Goal: Task Accomplishment & Management: Use online tool/utility

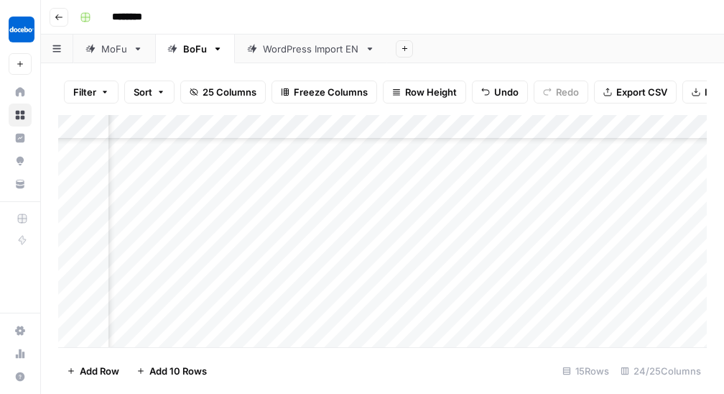
scroll to position [181, 2598]
click at [349, 190] on div "Add Column" at bounding box center [382, 231] width 649 height 233
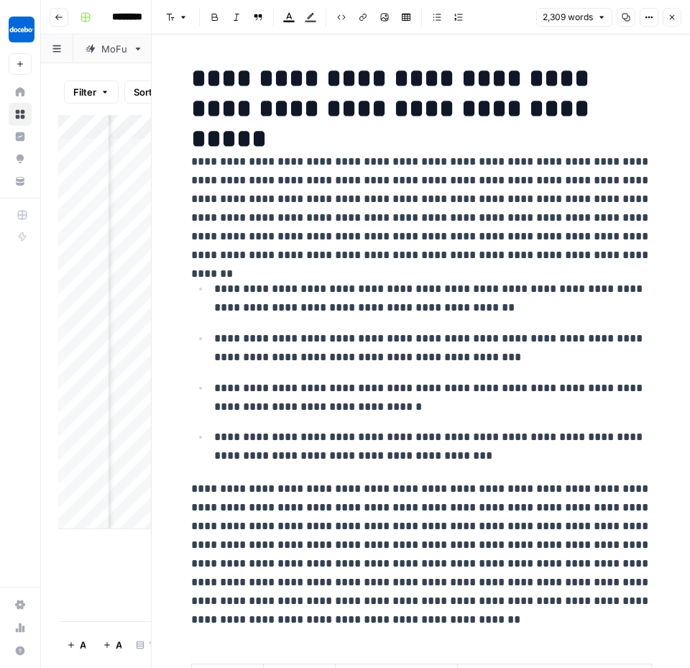
click at [676, 20] on button "Close" at bounding box center [672, 17] width 19 height 19
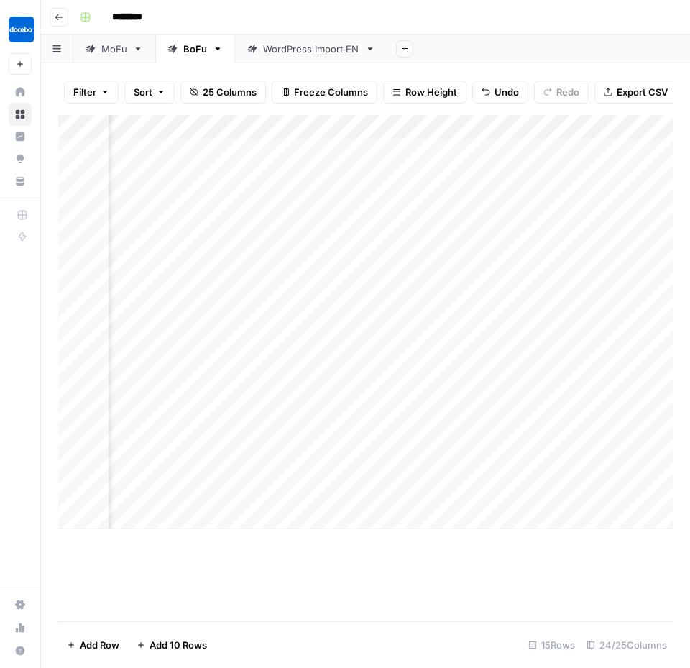
scroll to position [0, 1698]
click at [582, 372] on div "Add Column" at bounding box center [365, 322] width 615 height 414
click at [404, 367] on div "Add Column" at bounding box center [365, 322] width 615 height 414
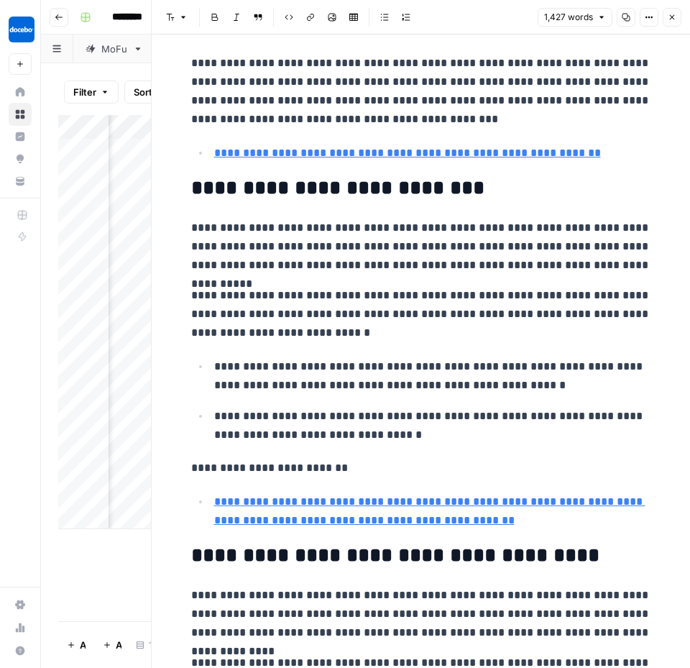
scroll to position [130, 0]
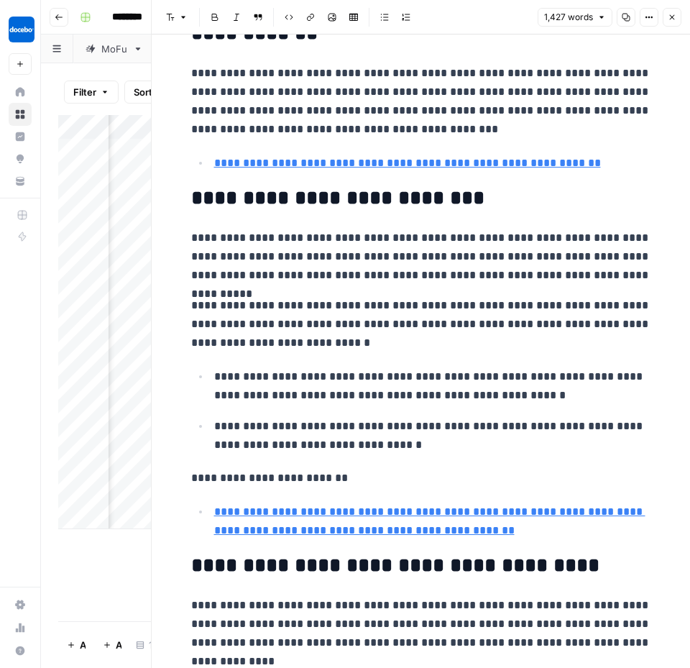
click at [674, 11] on button "Close" at bounding box center [672, 17] width 19 height 19
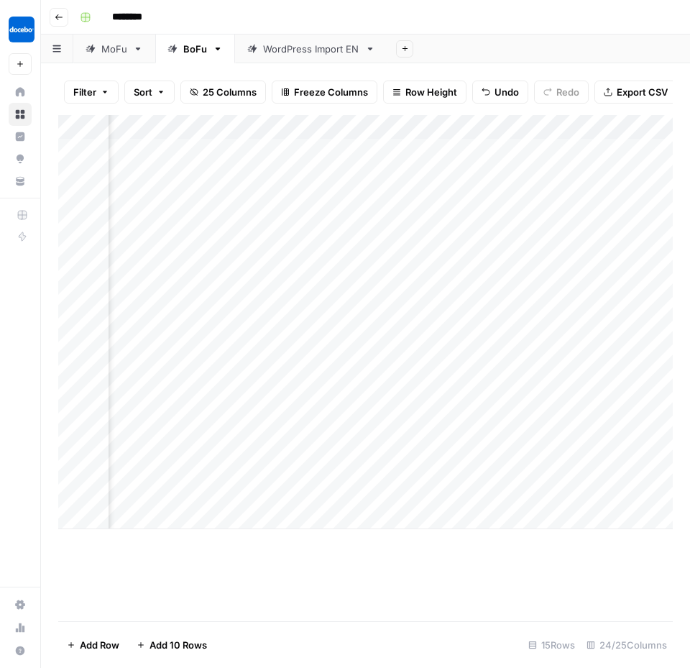
scroll to position [0, 747]
click at [423, 367] on div "Add Column" at bounding box center [365, 322] width 615 height 414
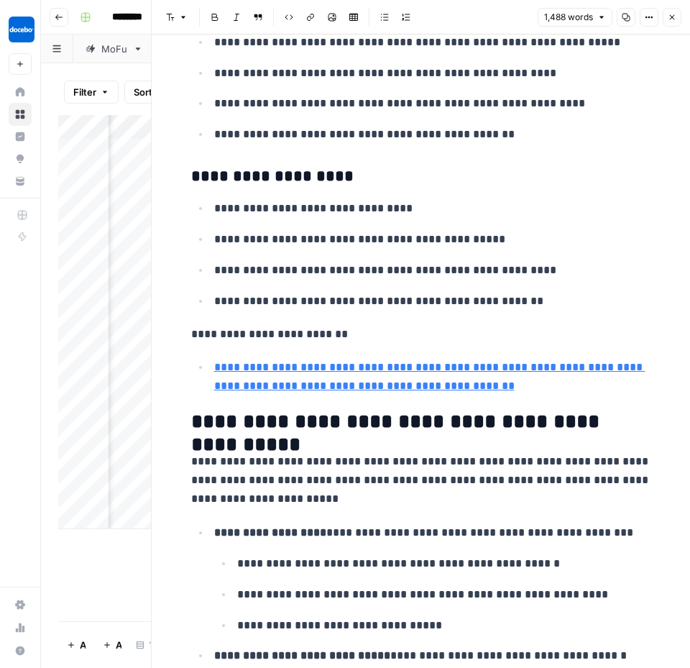
scroll to position [3428, 0]
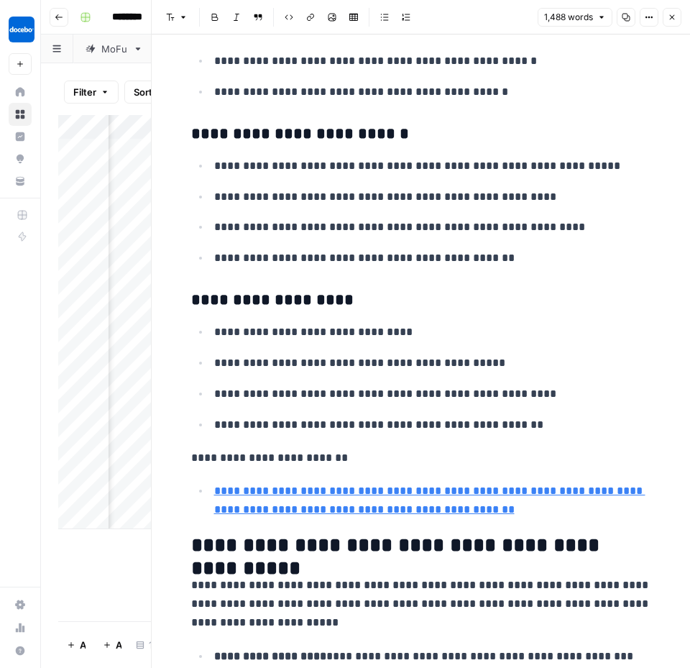
click at [674, 16] on icon "button" at bounding box center [672, 17] width 9 height 9
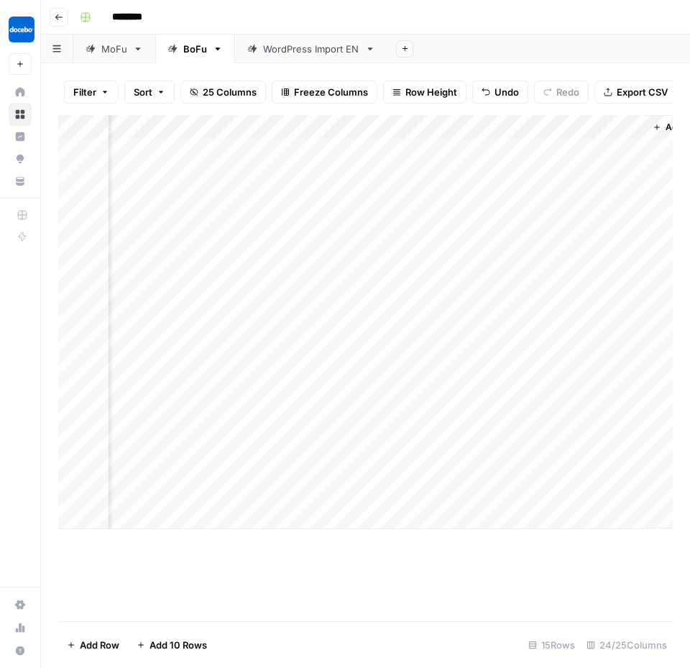
scroll to position [0, 2633]
click at [376, 365] on div "Add Column" at bounding box center [365, 322] width 615 height 414
